Goal: Task Accomplishment & Management: Manage account settings

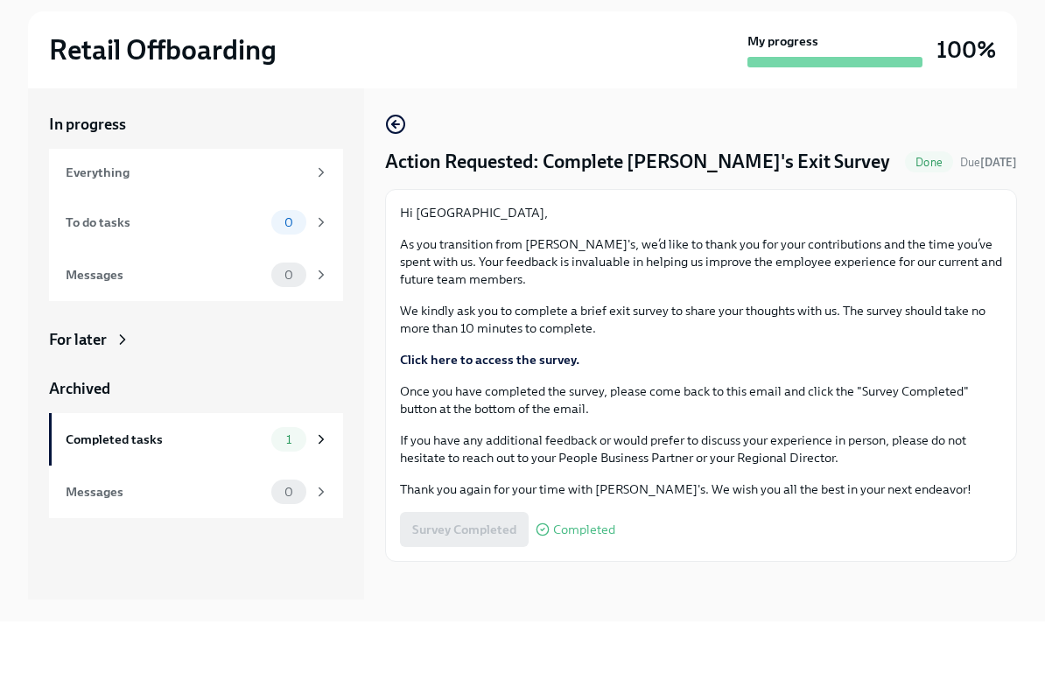
scroll to position [73, 0]
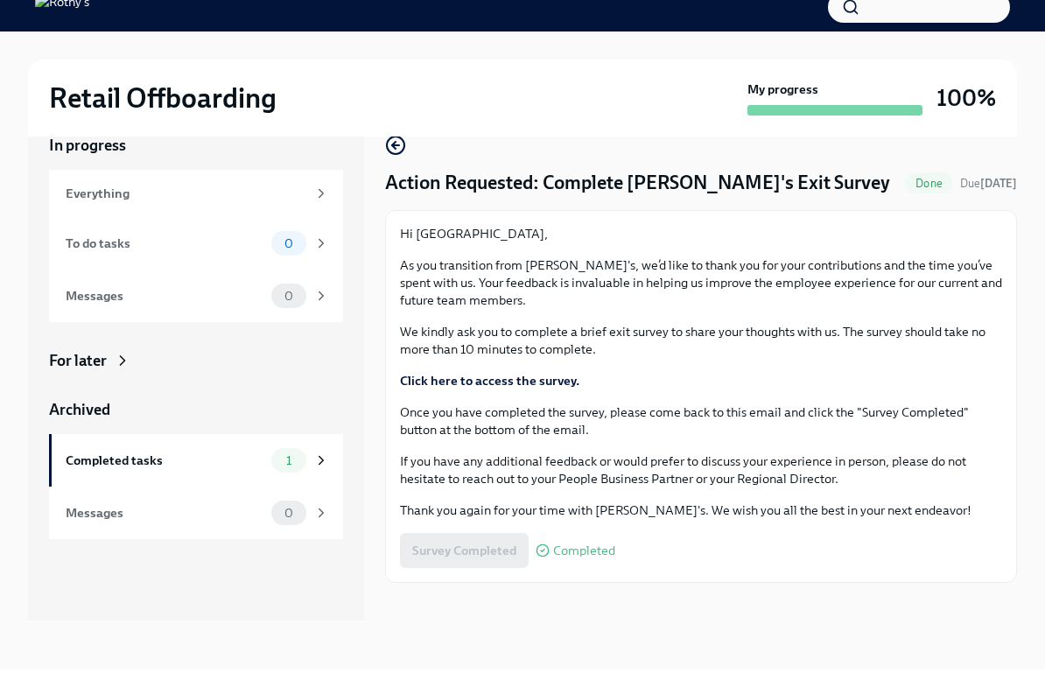
click at [319, 466] on div "1" at bounding box center [300, 478] width 58 height 25
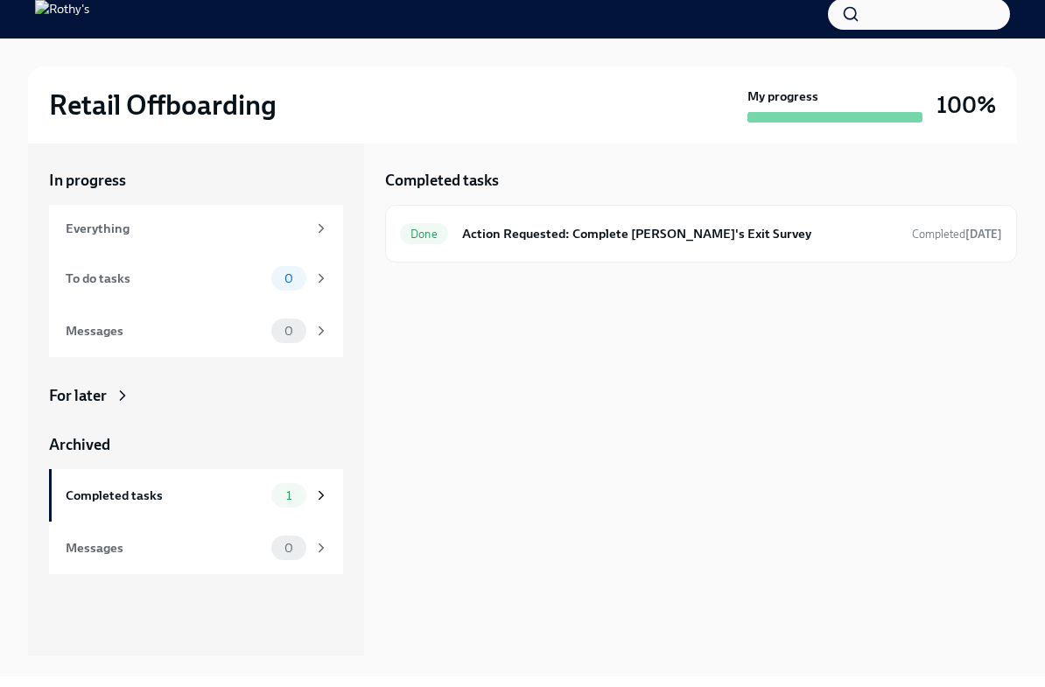
click at [309, 546] on div "0" at bounding box center [300, 558] width 58 height 25
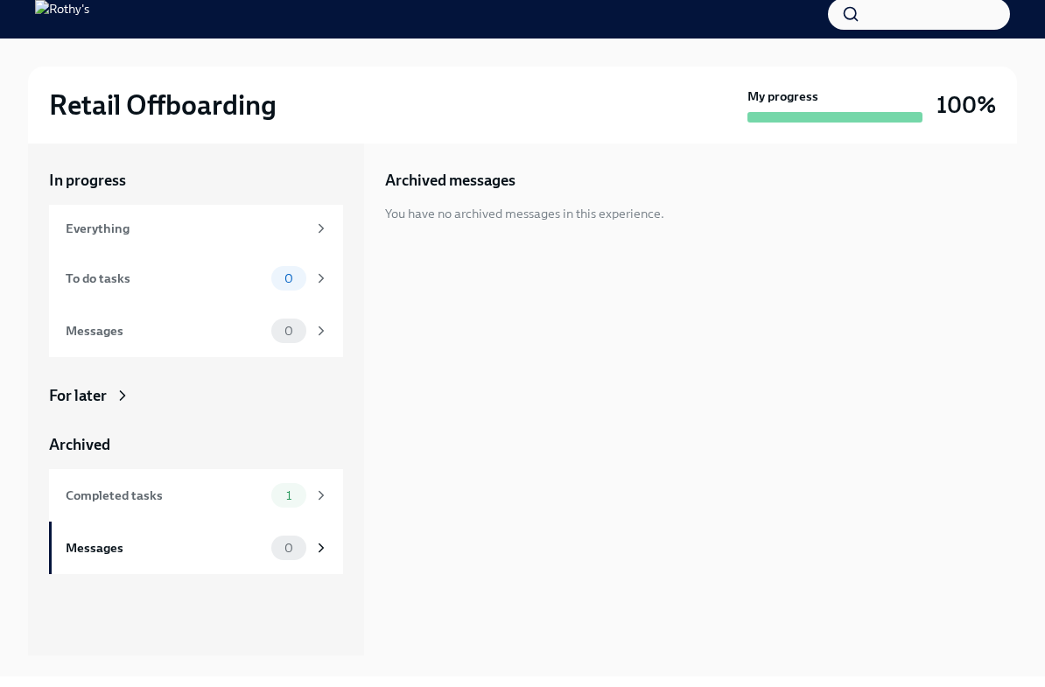
click at [332, 480] on div "Completed tasks 1" at bounding box center [196, 506] width 294 height 53
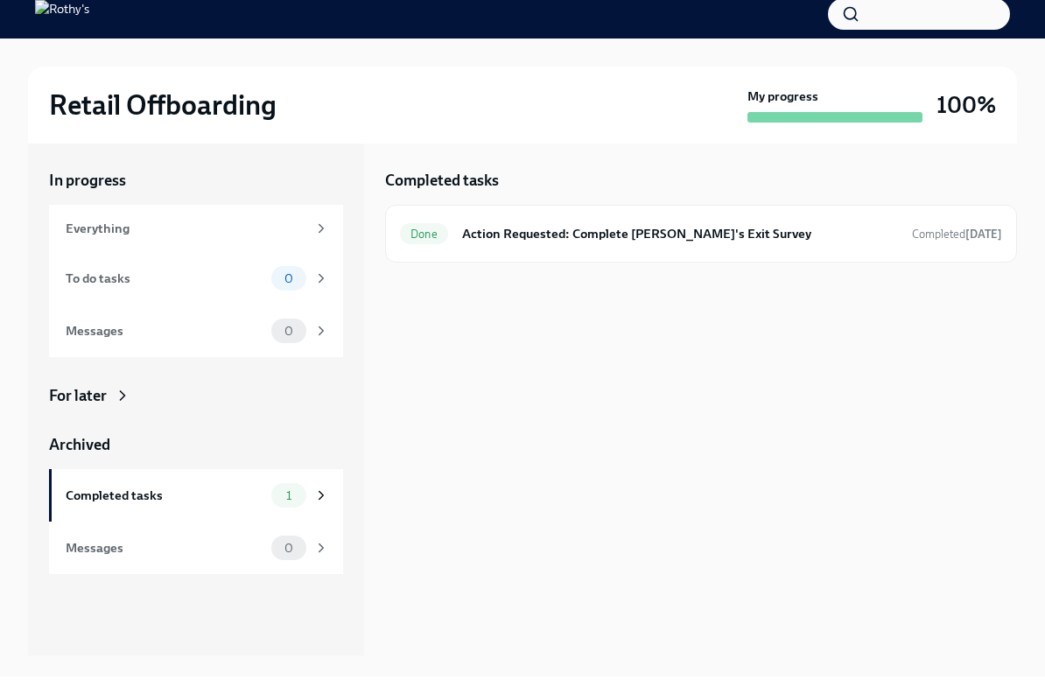
click at [608, 230] on div "Done Action Requested: Complete [PERSON_NAME]'s Exit Survey Completed [DATE]" at bounding box center [701, 244] width 602 height 28
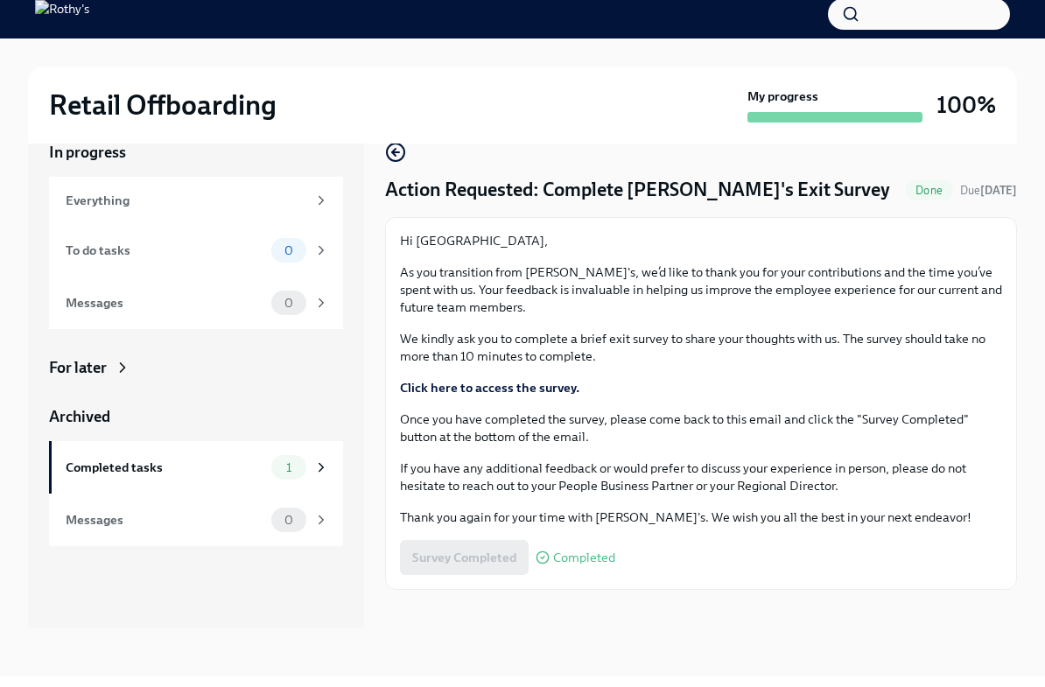
scroll to position [73, 0]
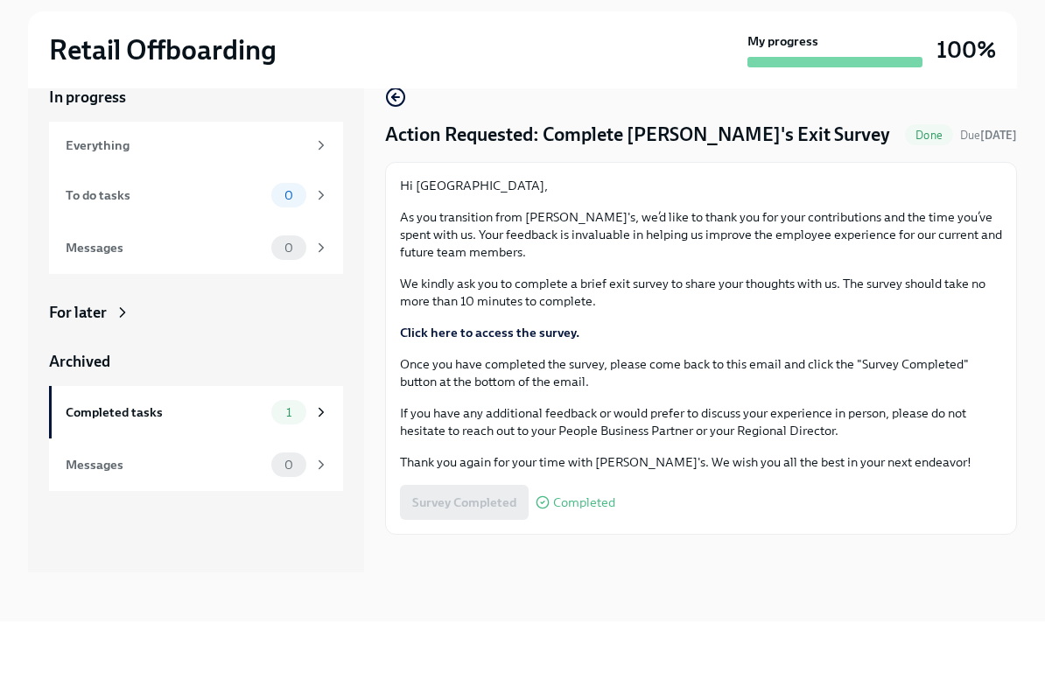
click at [331, 235] on div "To do tasks 0" at bounding box center [196, 261] width 294 height 53
